Goal: Communication & Community: Answer question/provide support

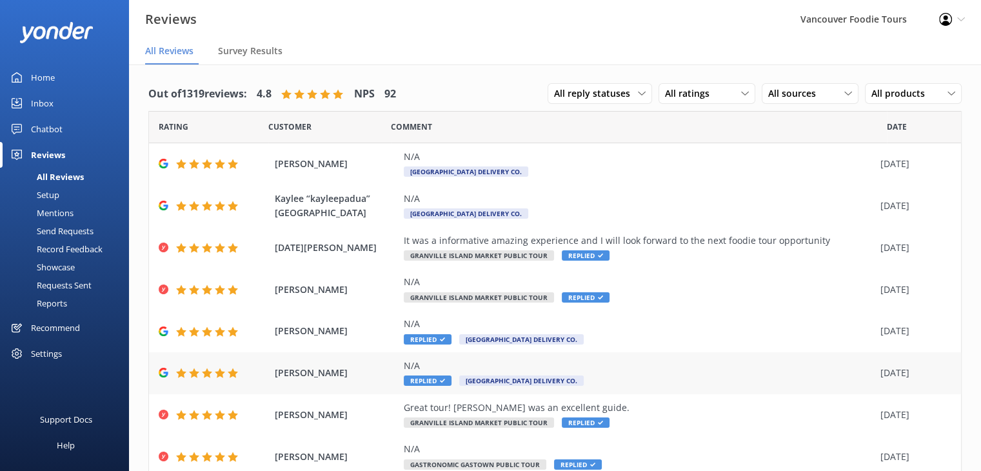
click at [683, 360] on div "N/A" at bounding box center [639, 365] width 470 height 14
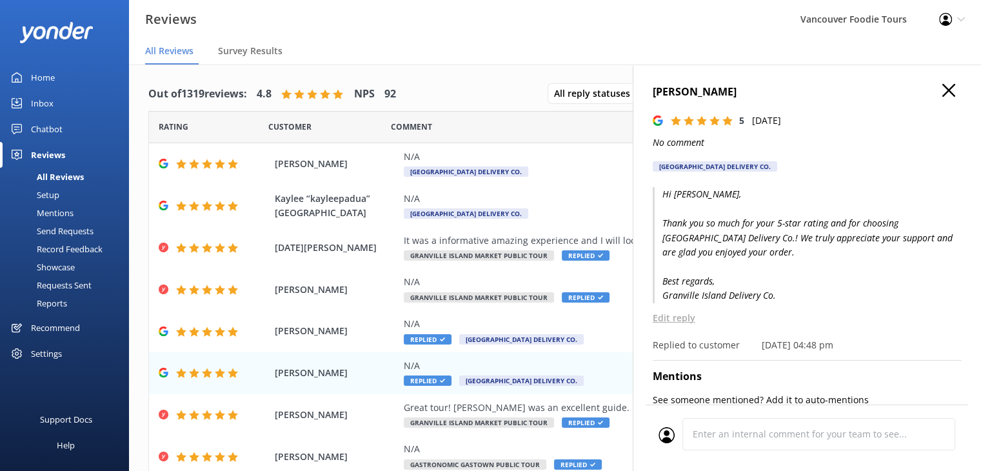
click at [685, 315] on p "Edit reply" at bounding box center [806, 318] width 309 height 14
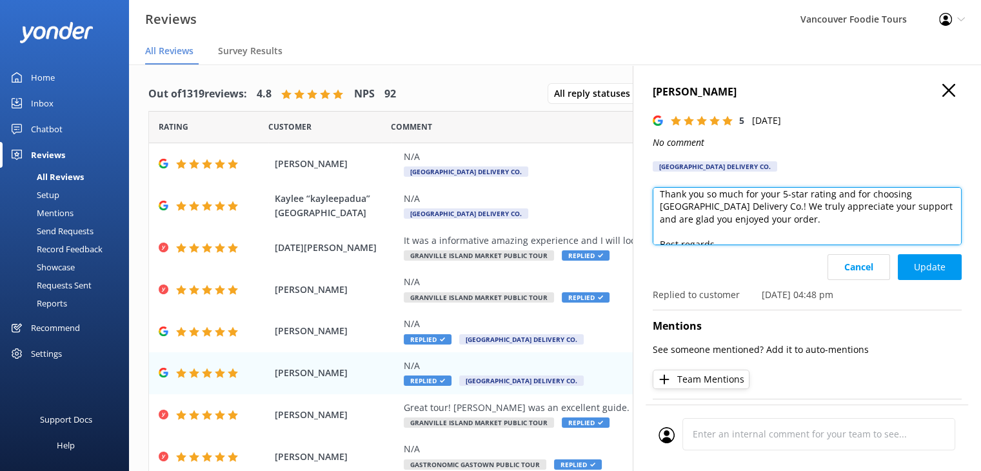
scroll to position [57, 0]
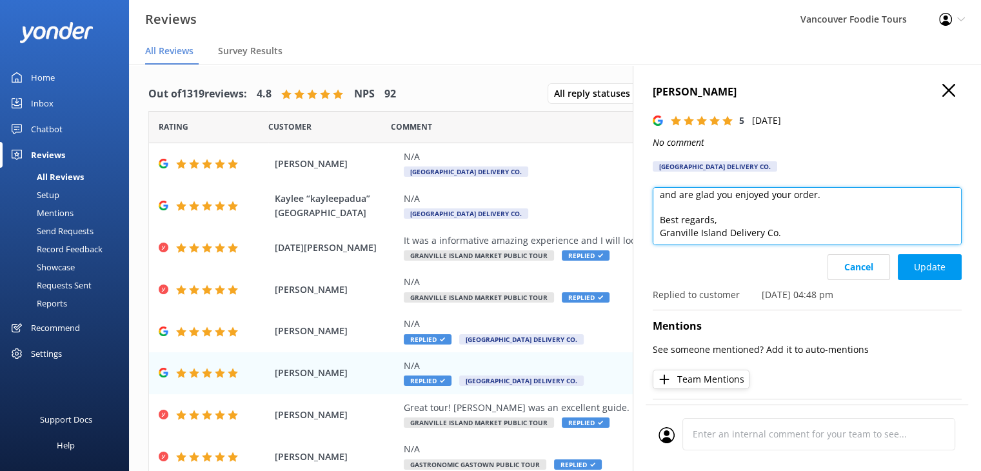
drag, startPoint x: 658, startPoint y: 228, endPoint x: 852, endPoint y: 253, distance: 195.1
click at [852, 253] on div "Hi [PERSON_NAME], Thank you so much for your 5-star rating and for choosing [GE…" at bounding box center [806, 220] width 309 height 67
paste textarea "Hi [Guest Name], thank you so much for your 5-star rating and for choosing [GEO…"
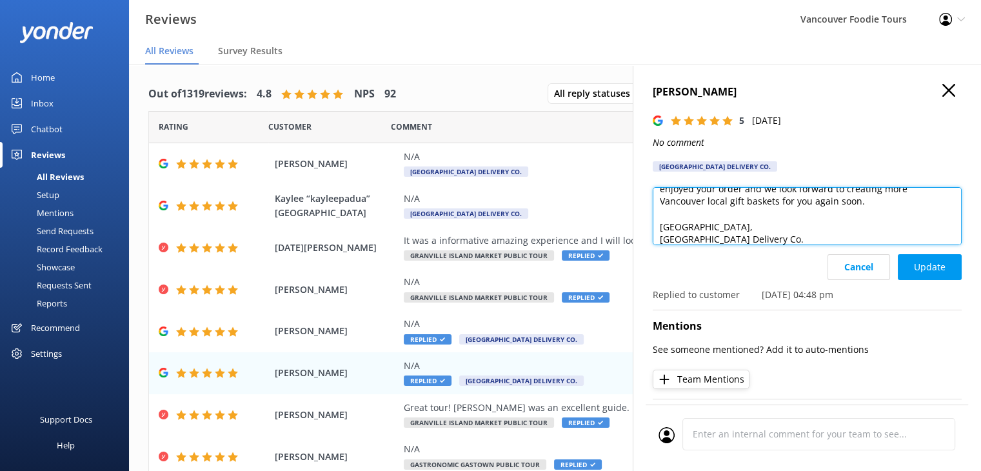
drag, startPoint x: 699, startPoint y: 226, endPoint x: 655, endPoint y: 228, distance: 43.9
click at [655, 228] on textarea "Hi [PERSON_NAME], Hi [Guest Name], thank you so much for your 5-star rating and…" at bounding box center [806, 216] width 309 height 58
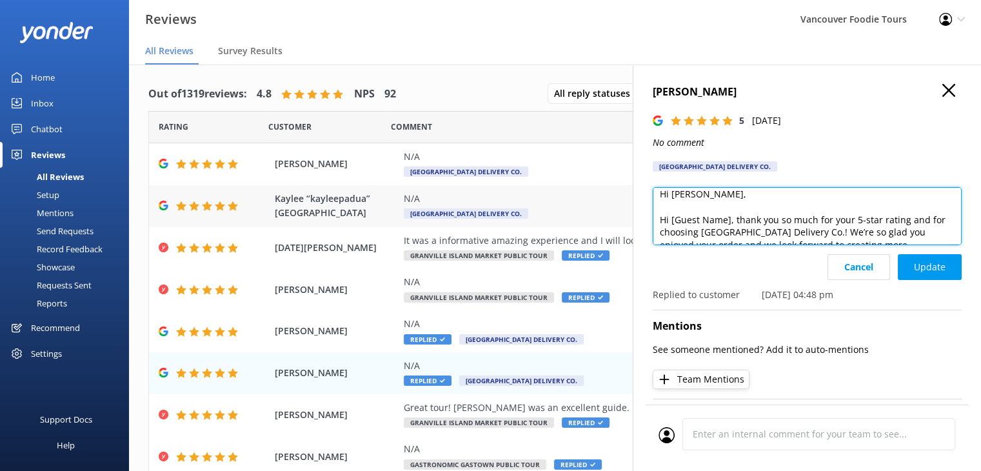
drag, startPoint x: 736, startPoint y: 219, endPoint x: 623, endPoint y: 218, distance: 112.8
click at [623, 218] on div "Out of 1319 reviews: 4.8 NPS 92 All reply statuses All reply statuses Needs a r…" at bounding box center [555, 280] width 852 height 432
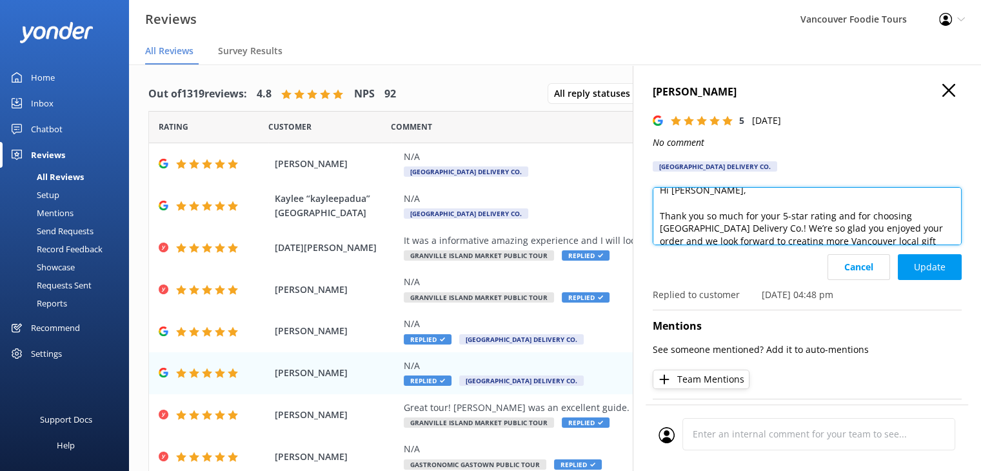
scroll to position [19, 0]
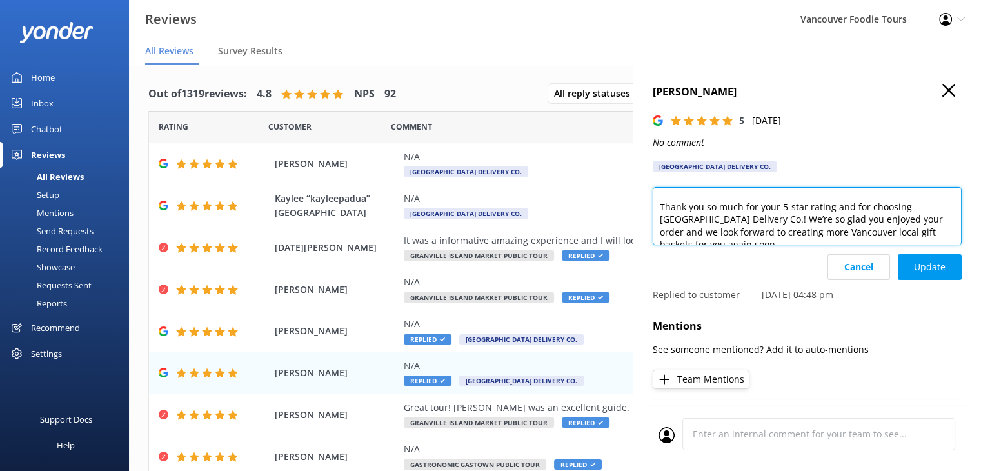
drag, startPoint x: 820, startPoint y: 235, endPoint x: 657, endPoint y: 212, distance: 164.8
click at [657, 212] on textarea "Hi [PERSON_NAME], Thank you so much for your 5-star rating and for choosing [GE…" at bounding box center [806, 216] width 309 height 58
type textarea "Hi [PERSON_NAME], Thank you so much for your 5-star rating and for choosing [GE…"
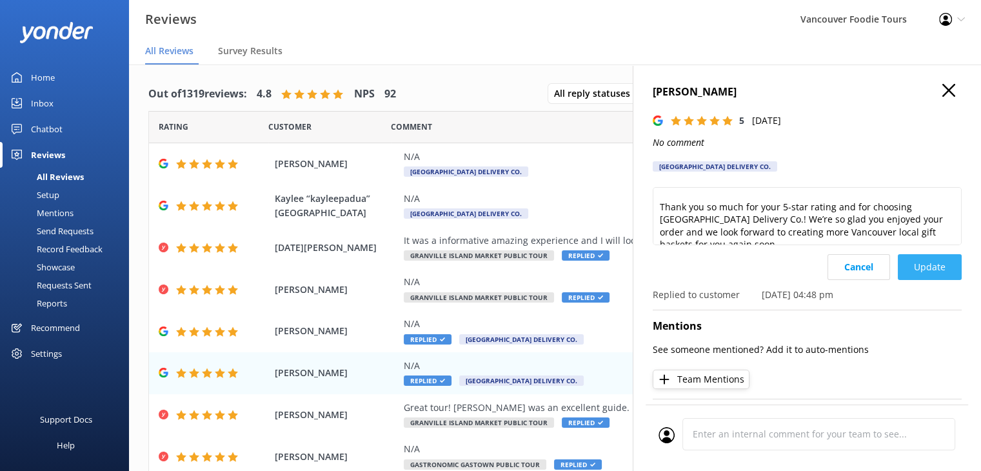
click at [925, 264] on button "Update" at bounding box center [929, 267] width 64 height 26
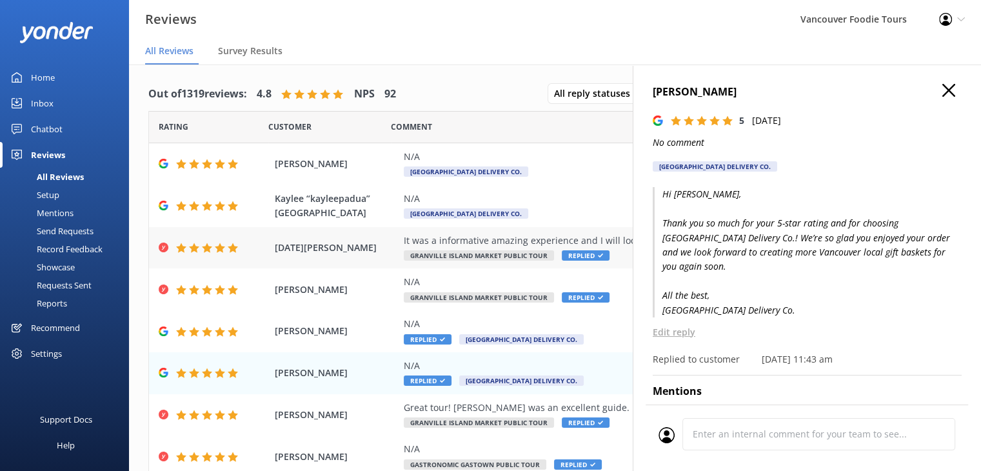
click at [562, 235] on div "It was a informative amazing experience and I will look forward to the next foo…" at bounding box center [639, 240] width 470 height 14
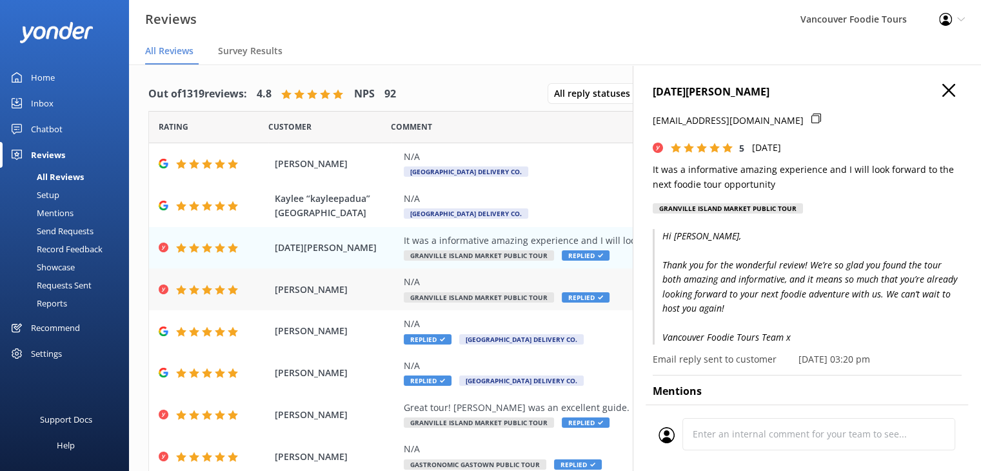
click at [609, 282] on div "N/A" at bounding box center [639, 282] width 470 height 14
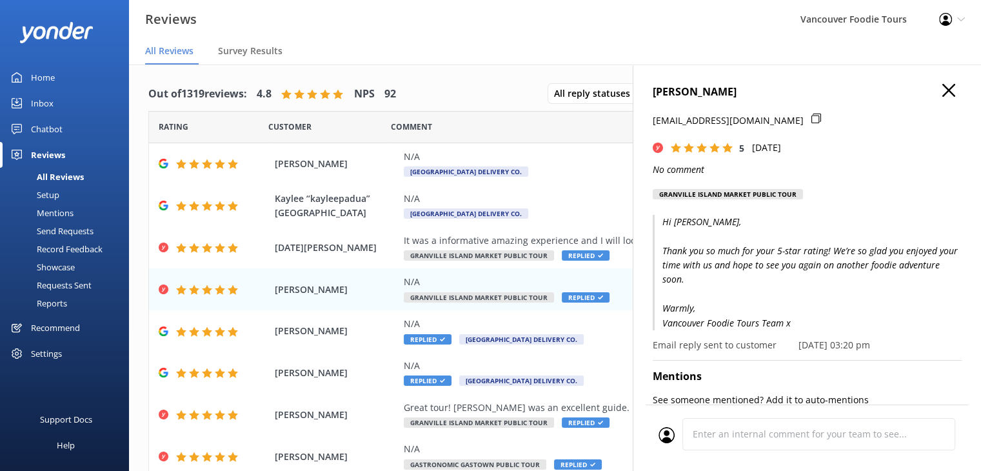
scroll to position [0, 0]
click at [945, 86] on h4 "[PERSON_NAME]" at bounding box center [806, 92] width 309 height 17
click at [942, 90] on icon "button" at bounding box center [948, 90] width 13 height 13
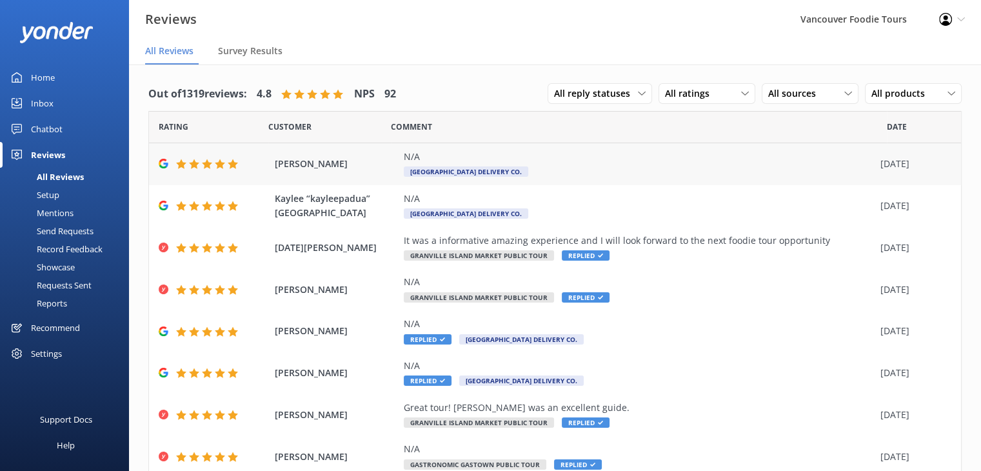
click at [641, 166] on div "N/A [GEOGRAPHIC_DATA] Delivery Co." at bounding box center [639, 164] width 470 height 29
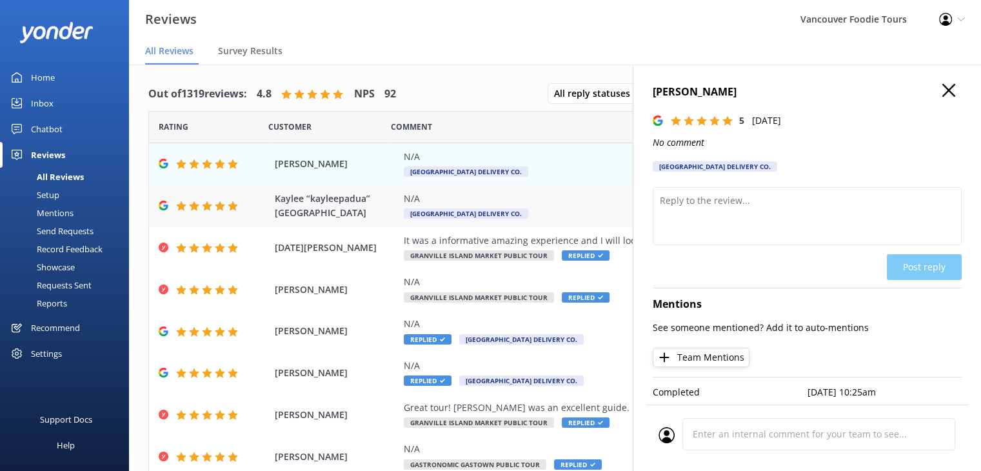
click at [582, 197] on div "N/A" at bounding box center [639, 198] width 470 height 14
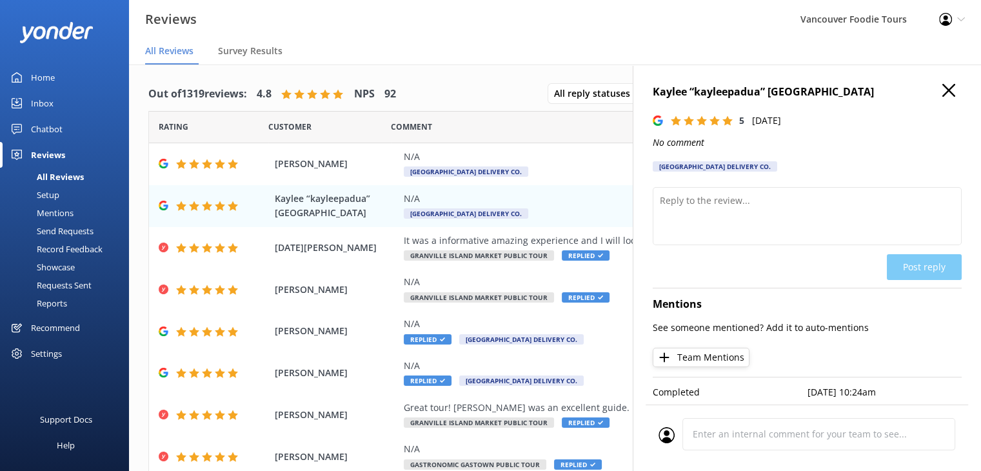
click at [945, 88] on h4 "Kaylee “kayleepadua” [GEOGRAPHIC_DATA]" at bounding box center [806, 92] width 309 height 17
click at [942, 96] on icon "button" at bounding box center [948, 90] width 13 height 13
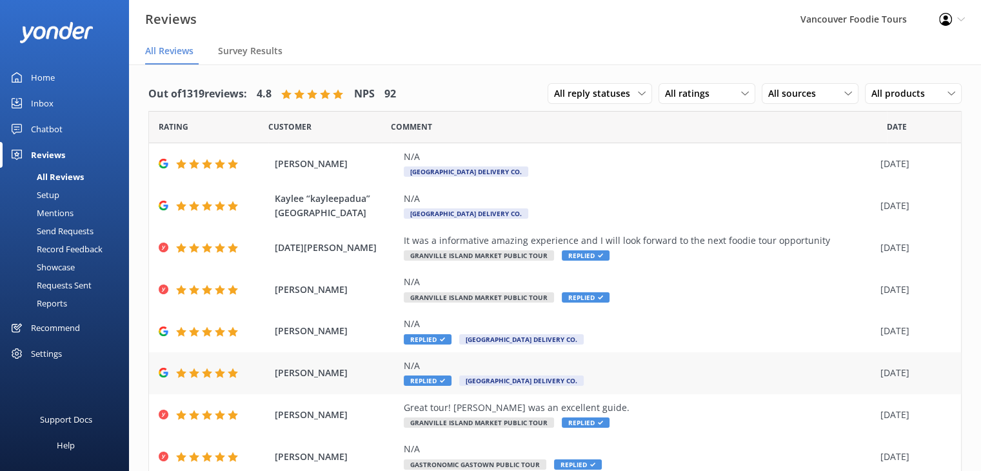
click at [763, 364] on div "N/A" at bounding box center [639, 365] width 470 height 14
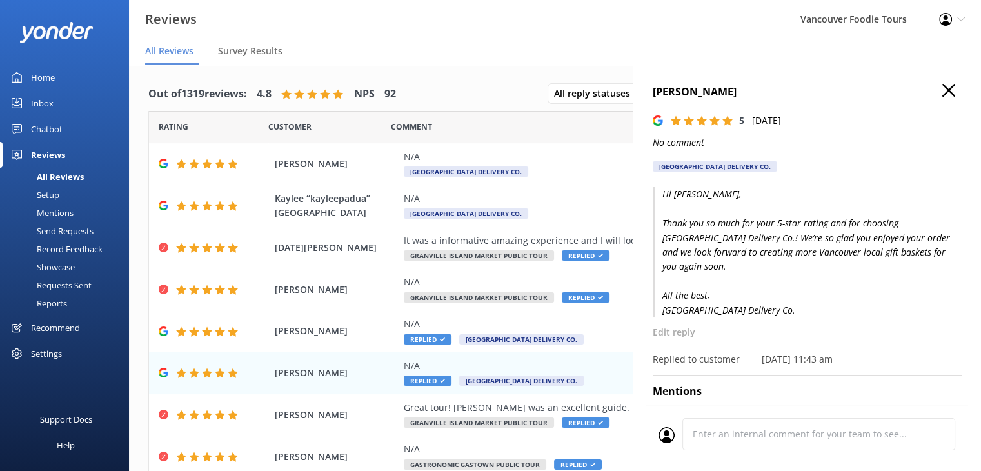
click at [942, 90] on use "button" at bounding box center [948, 90] width 13 height 13
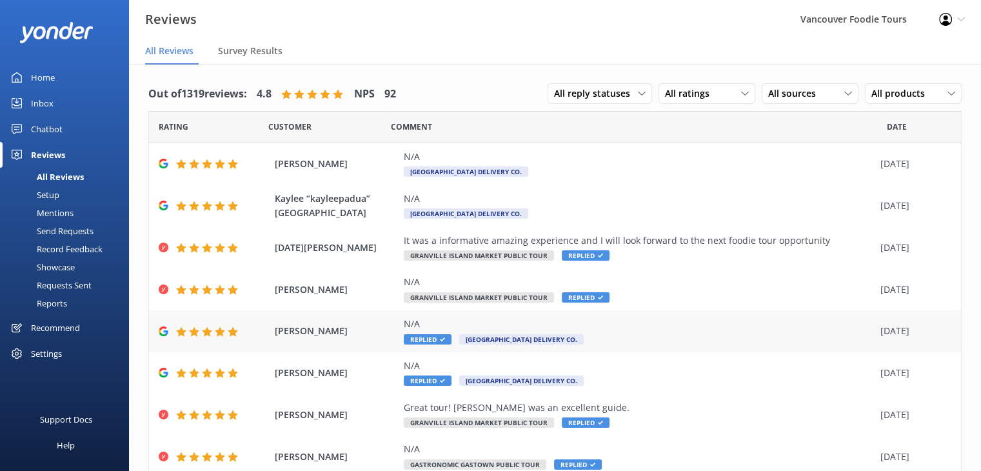
click at [693, 335] on div "N/A Replied [GEOGRAPHIC_DATA] Delivery Co." at bounding box center [639, 331] width 470 height 29
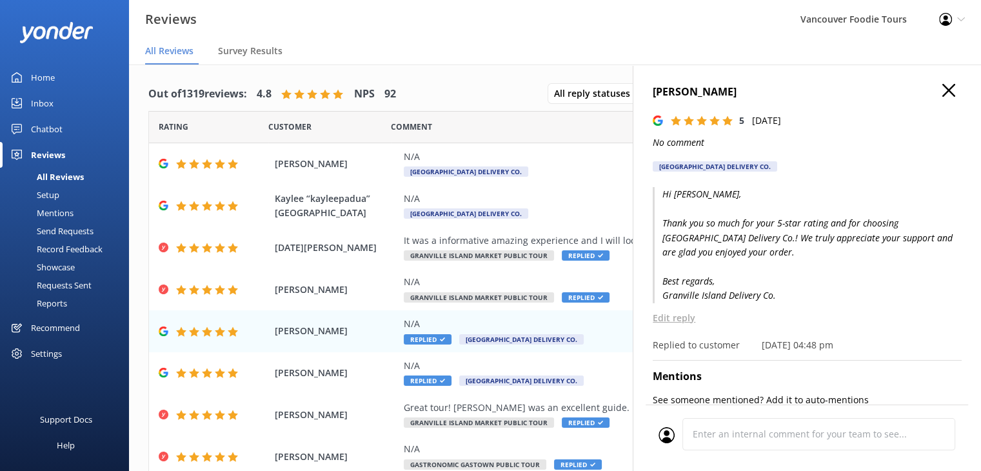
click at [671, 320] on p "Edit reply" at bounding box center [806, 318] width 309 height 14
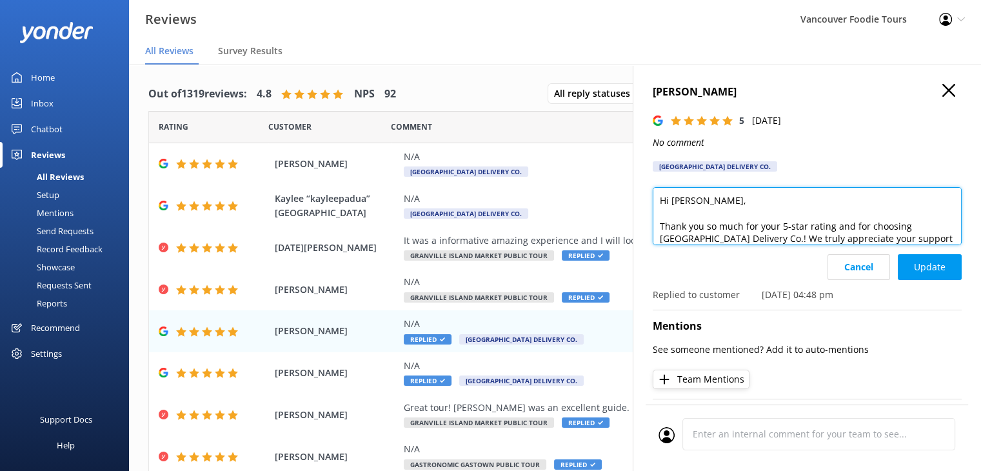
scroll to position [57, 0]
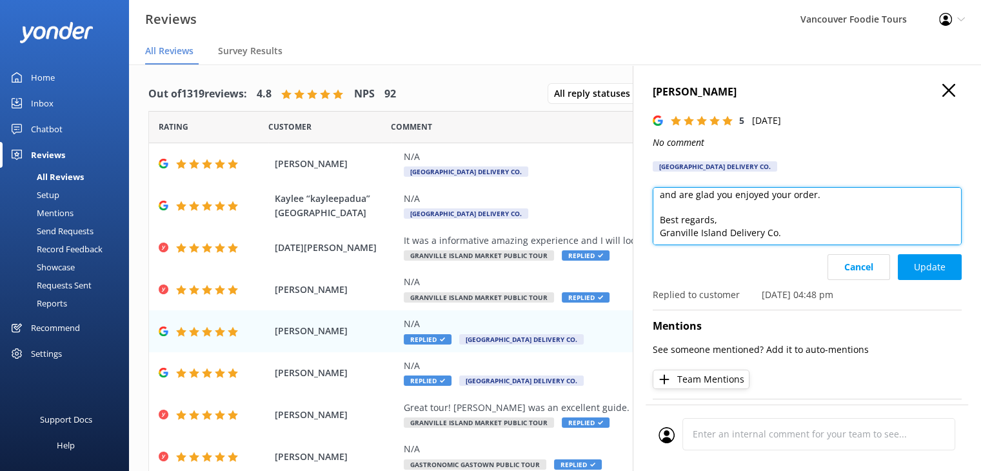
drag, startPoint x: 658, startPoint y: 223, endPoint x: 933, endPoint y: 251, distance: 276.7
click at [933, 251] on div "Hi [PERSON_NAME], Thank you so much for your 5-star rating and for choosing [GE…" at bounding box center [806, 220] width 309 height 67
paste textarea "[PERSON_NAME] a lot for the 5 stars! We truly appreciate your support and are d…"
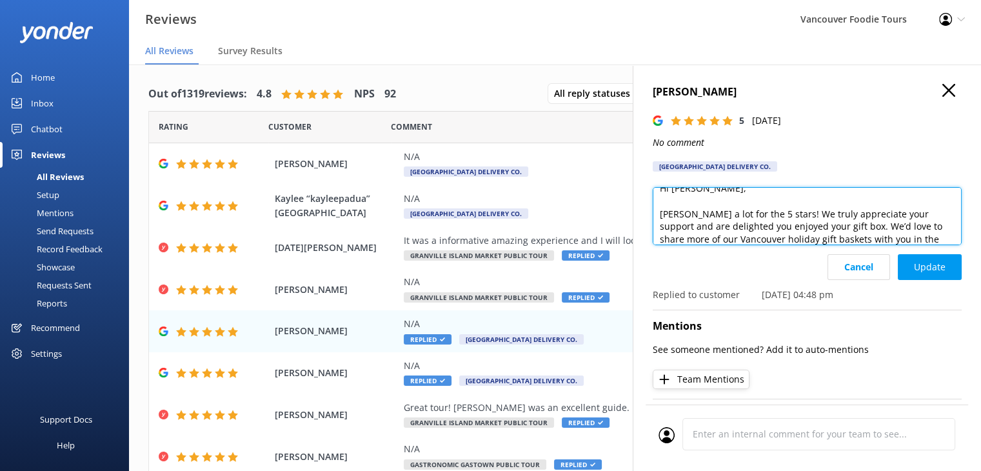
scroll to position [6, 0]
click at [660, 220] on textarea "Hi [PERSON_NAME], [PERSON_NAME] a lot for the 5 stars! We truly appreciate your…" at bounding box center [806, 216] width 309 height 58
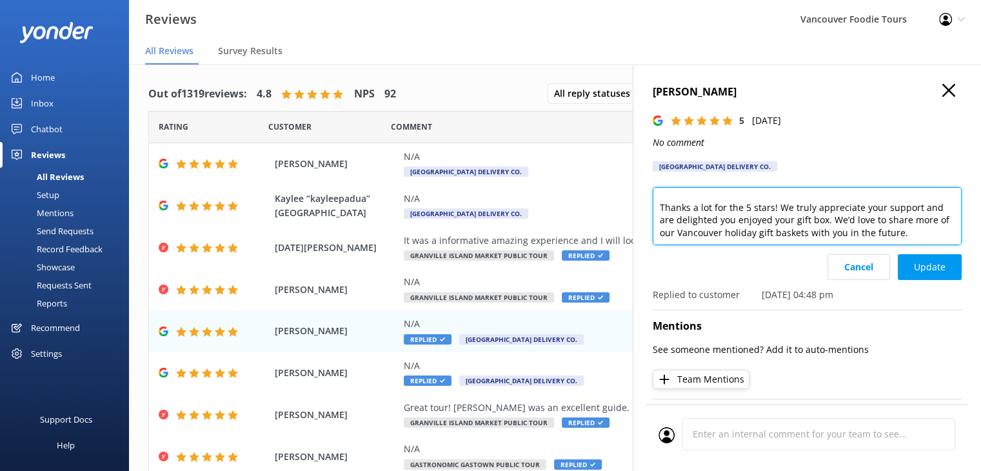
click at [930, 237] on textarea "Hi [PERSON_NAME], Thanks a lot for the 5 stars! We truly appreciate your suppor…" at bounding box center [806, 216] width 309 height 58
click at [912, 231] on textarea "Hi [PERSON_NAME], Thanks a lot for the 5 stars! We truly appreciate your suppor…" at bounding box center [806, 216] width 309 height 58
paste textarea "All the best, [GEOGRAPHIC_DATA] Delivery Co."
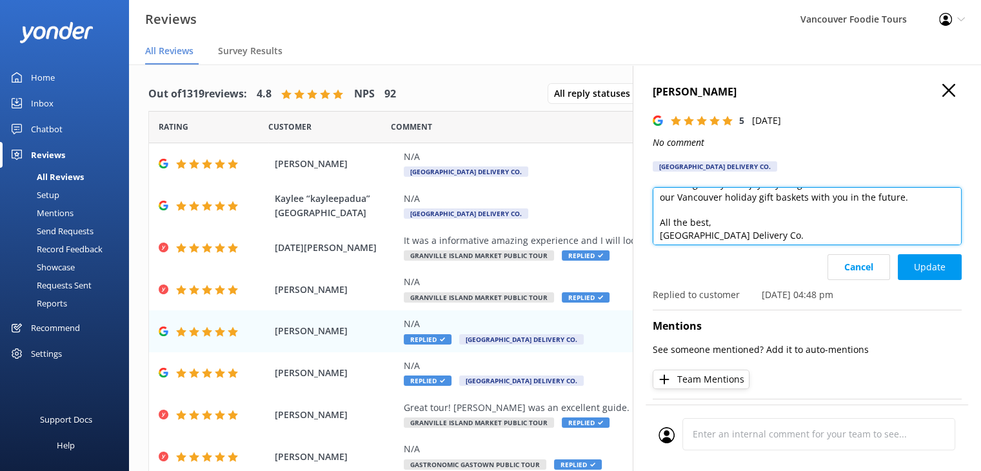
scroll to position [57, 0]
type textarea "Hi [PERSON_NAME], Thanks a lot for the 5 stars! We truly appreciate your suppor…"
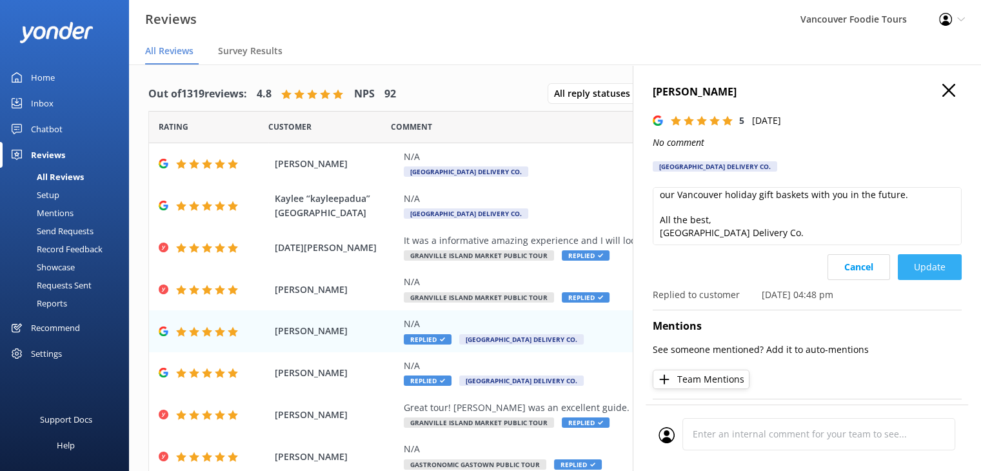
click at [928, 264] on button "Update" at bounding box center [929, 267] width 64 height 26
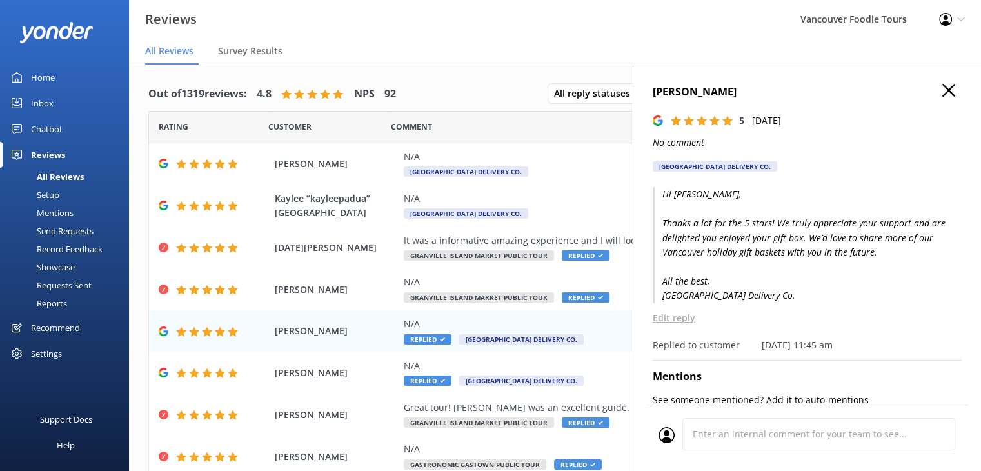
click at [942, 87] on icon "button" at bounding box center [948, 90] width 13 height 13
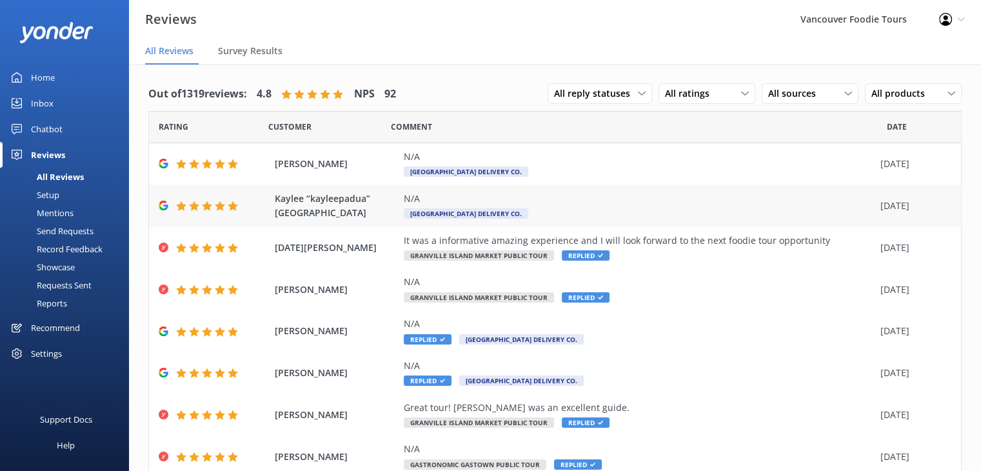
click at [579, 203] on div "N/A" at bounding box center [639, 198] width 470 height 14
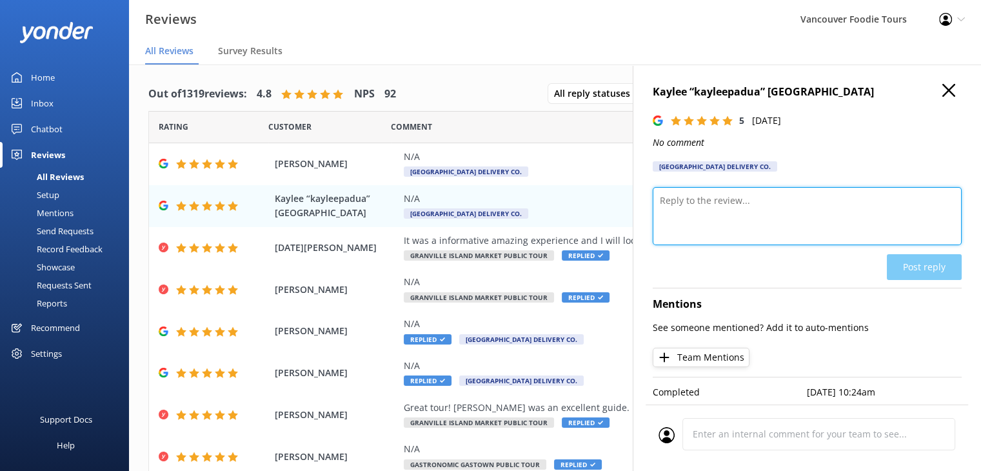
click at [699, 207] on textarea at bounding box center [806, 216] width 309 height 58
paste textarea "e’re so grateful for your 5-star review and for ordering with us! It means a lo…"
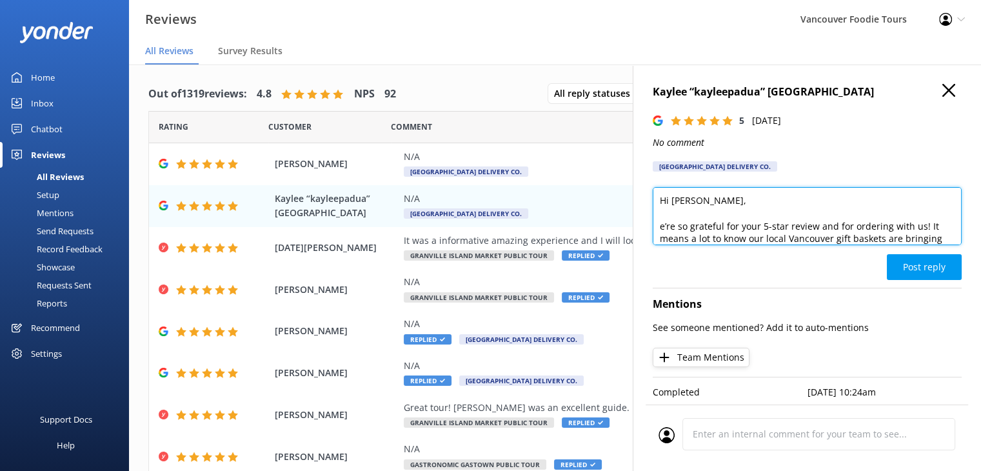
scroll to position [12, 0]
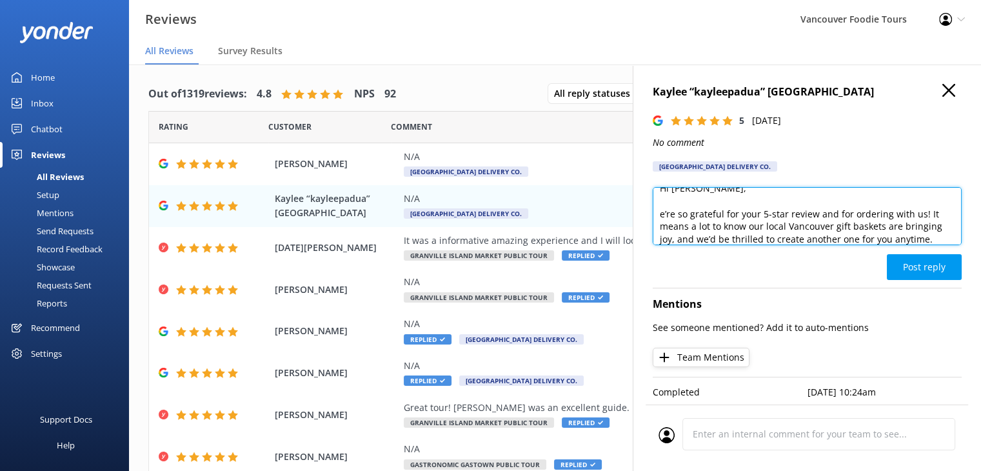
click at [658, 214] on textarea "Hi [PERSON_NAME], e’re so grateful for your 5-star review and for ordering with…" at bounding box center [806, 216] width 309 height 58
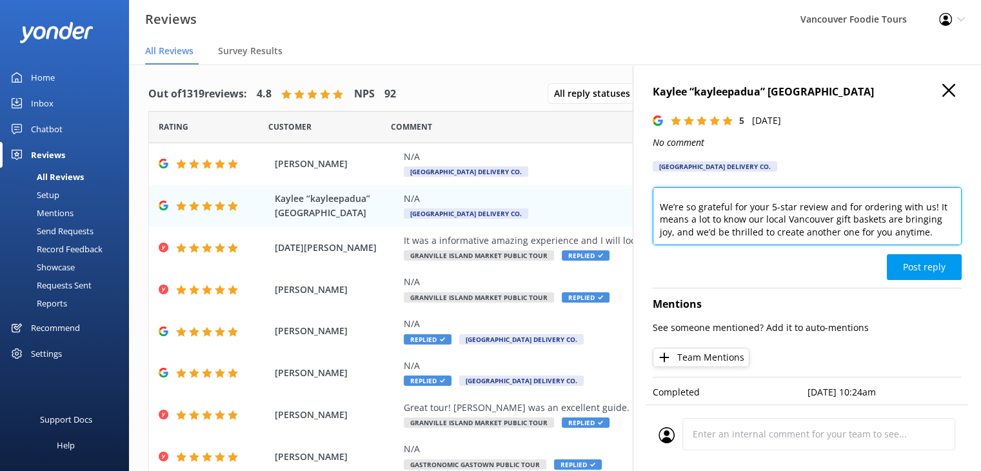
click at [767, 240] on textarea "Hi [PERSON_NAME], We’re so grateful for your 5-star review and for ordering wit…" at bounding box center [806, 216] width 309 height 58
paste textarea "All the best, [GEOGRAPHIC_DATA] Delivery Co."
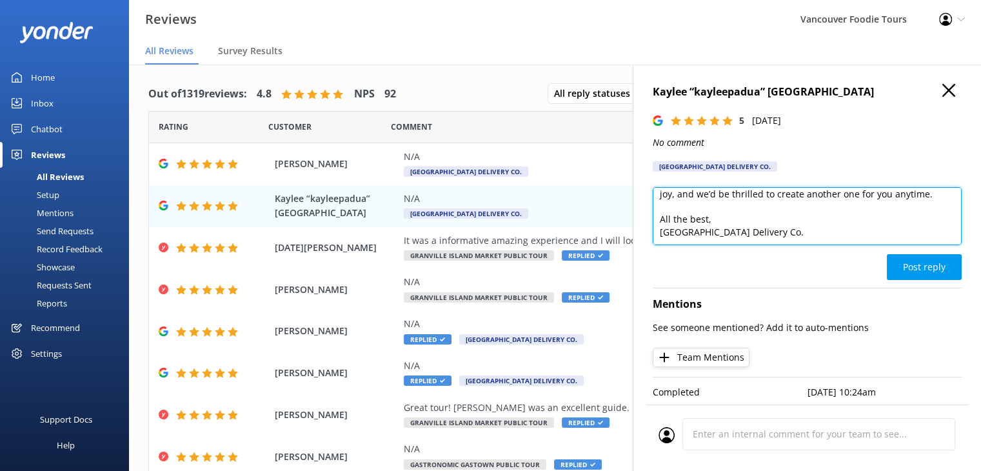
scroll to position [70, 0]
type textarea "Hi [PERSON_NAME], We’re so grateful for your 5-star review and for ordering wit…"
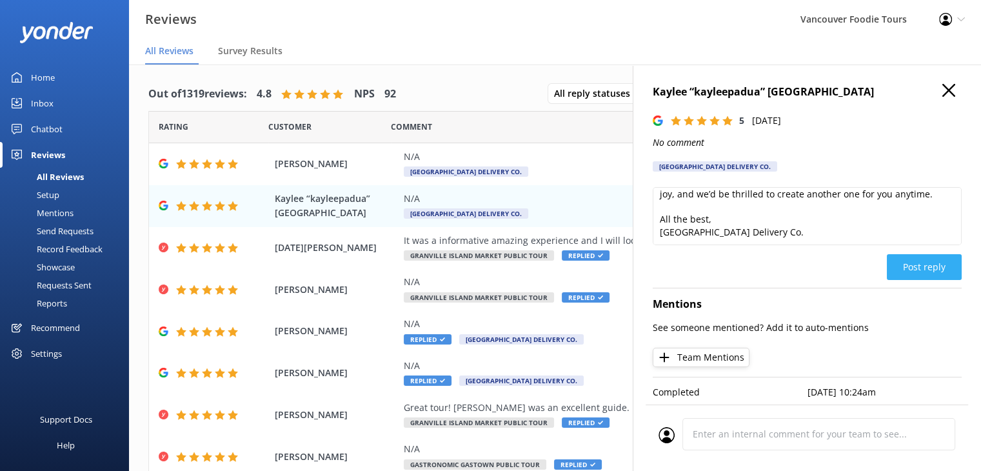
click at [924, 255] on button "Post reply" at bounding box center [923, 267] width 75 height 26
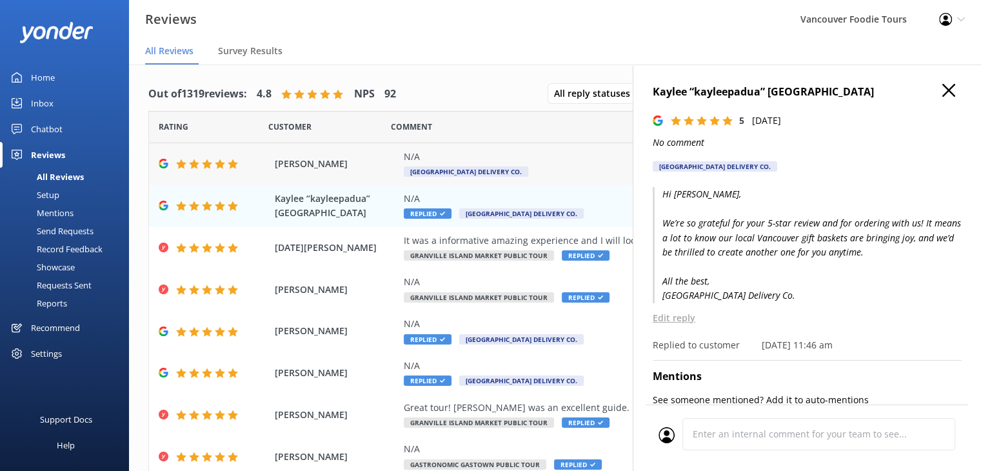
click at [534, 166] on div "N/A [GEOGRAPHIC_DATA] Delivery Co." at bounding box center [639, 164] width 470 height 29
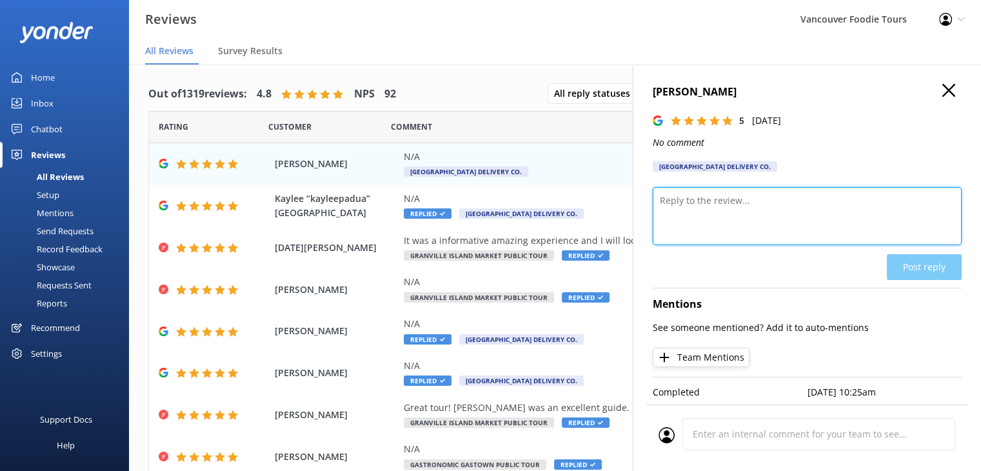
click at [761, 224] on textarea at bounding box center [806, 216] width 309 height 58
paste textarea "[PERSON_NAME] you so much for the 5 stars! We’re delighted you enjoyed your ord…"
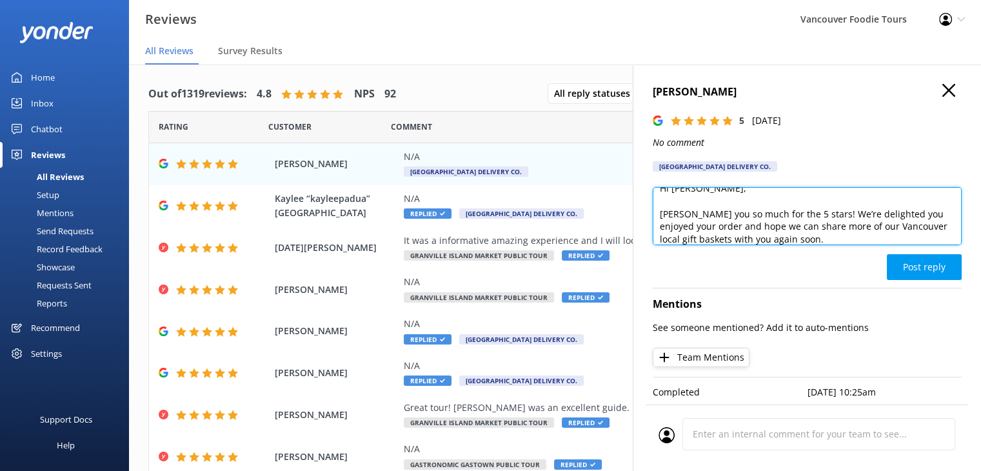
scroll to position [25, 0]
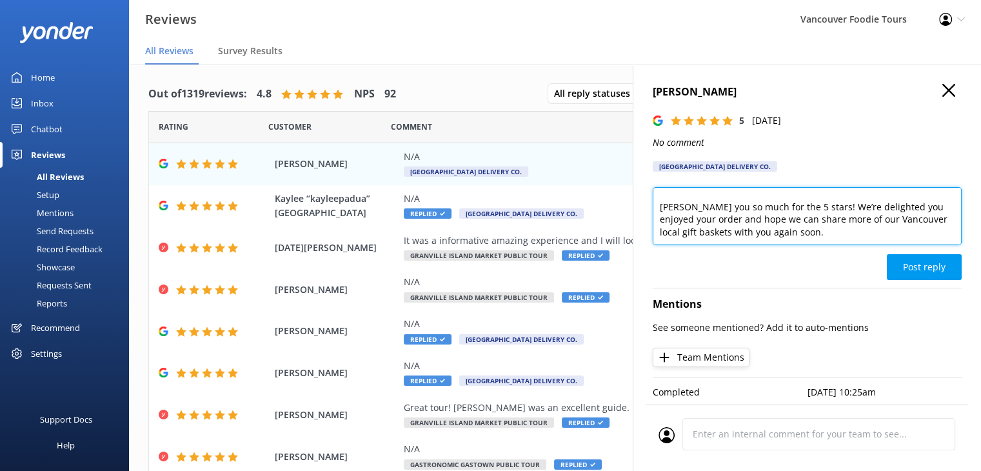
click at [709, 241] on textarea "Hi [PERSON_NAME], [PERSON_NAME] you so much for the 5 stars! We’re delighted yo…" at bounding box center [806, 216] width 309 height 58
paste textarea "All the best, [GEOGRAPHIC_DATA] Delivery Co."
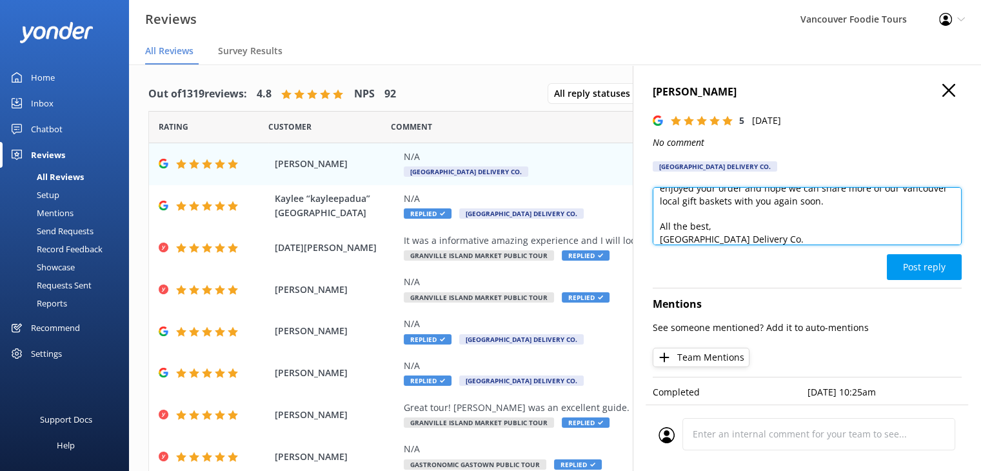
scroll to position [6, 0]
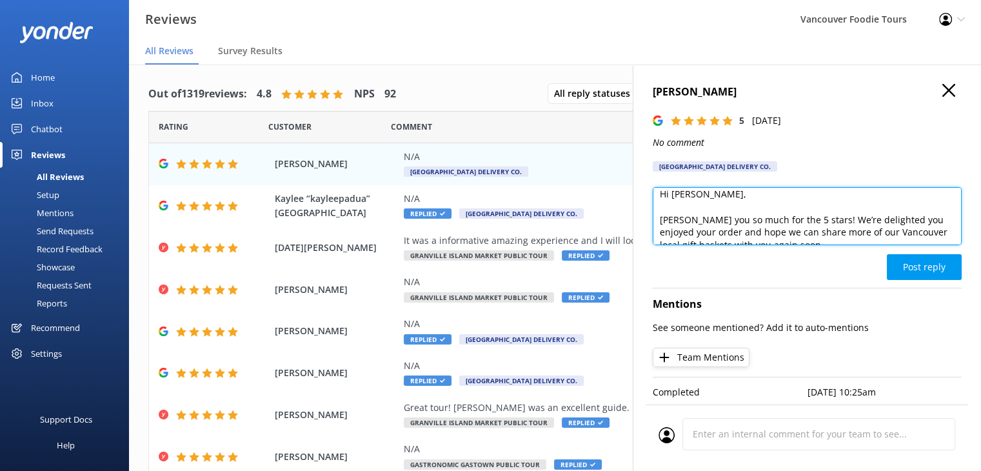
click at [661, 220] on textarea "Hi [PERSON_NAME], [PERSON_NAME] you so much for the 5 stars! We’re delighted yo…" at bounding box center [806, 216] width 309 height 58
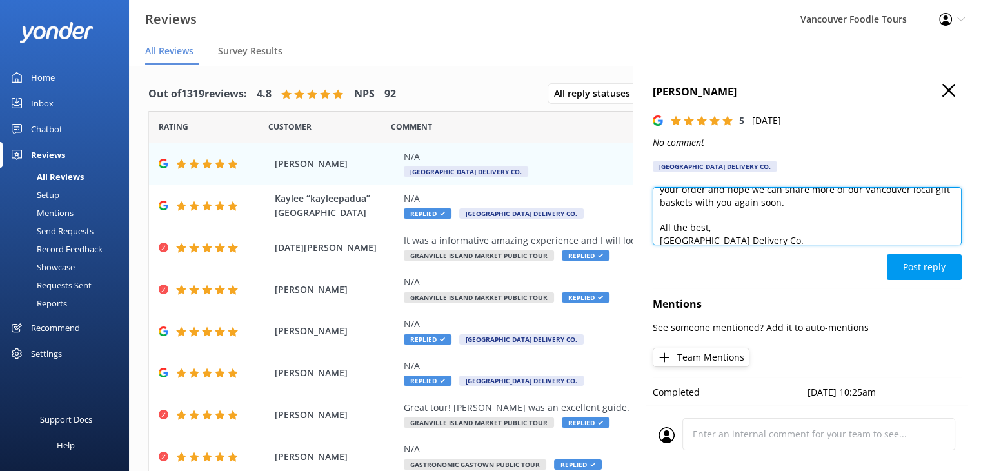
scroll to position [57, 0]
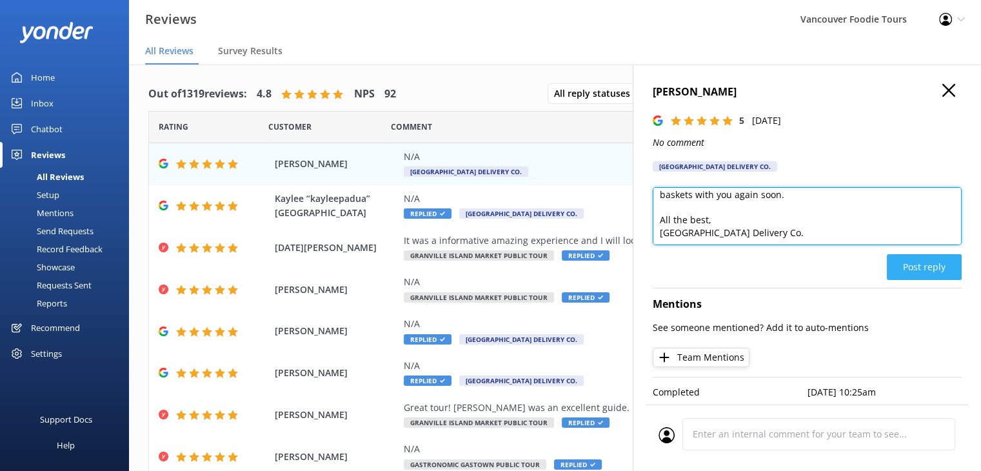
type textarea "Hi [PERSON_NAME], Thank you so much for the 5 stars! We’re delighted you enjoye…"
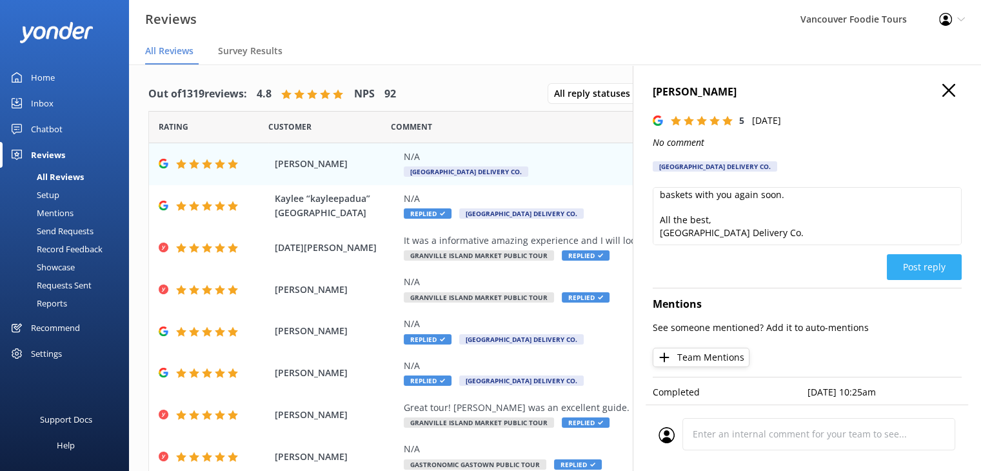
click at [916, 266] on button "Post reply" at bounding box center [923, 267] width 75 height 26
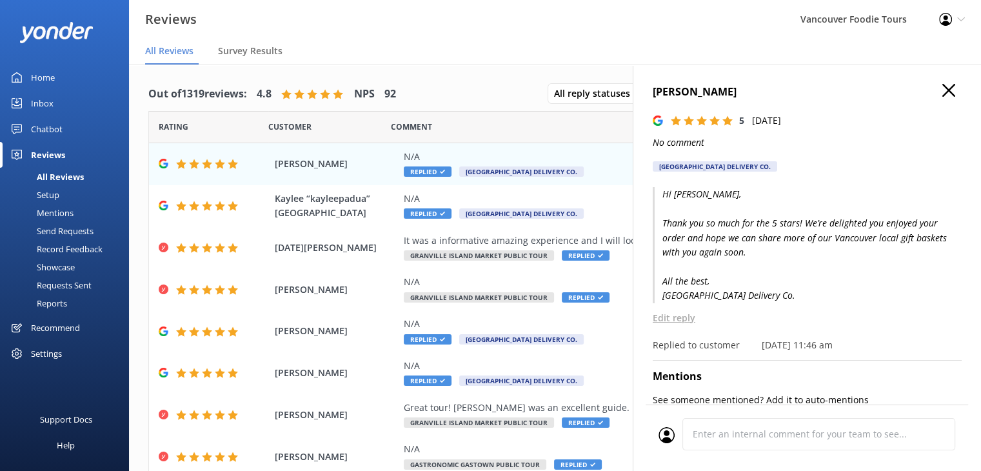
click at [942, 84] on icon "button" at bounding box center [948, 90] width 13 height 13
